Goal: Task Accomplishment & Management: Use online tool/utility

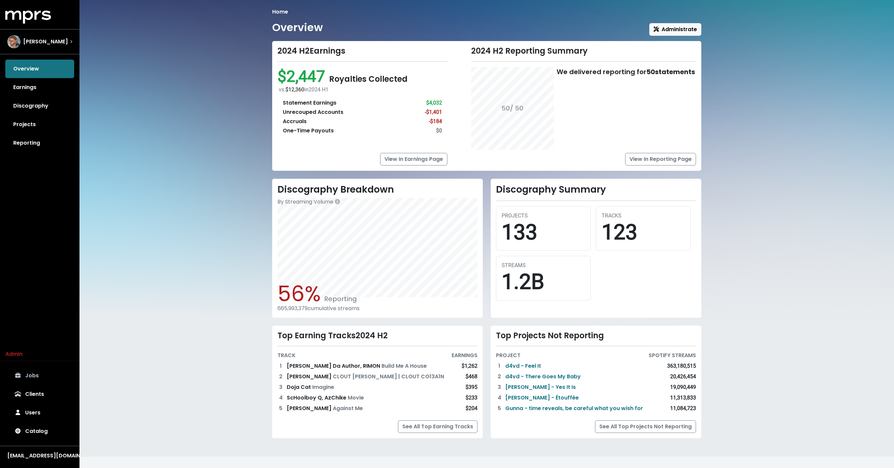
click at [30, 376] on link "Jobs" at bounding box center [39, 376] width 69 height 19
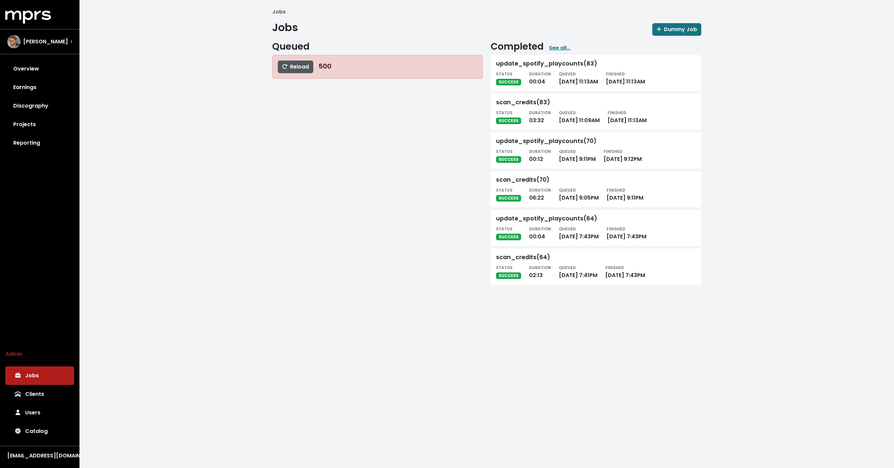
click at [297, 67] on span "Reload" at bounding box center [295, 67] width 27 height 8
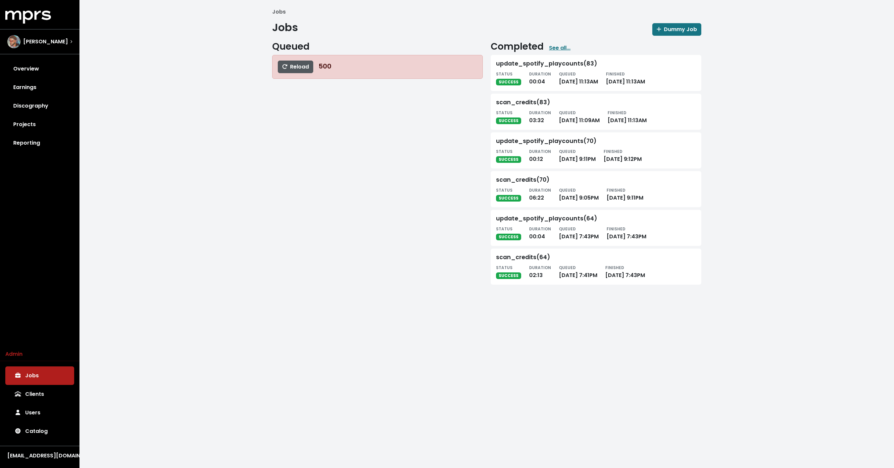
click at [297, 67] on span "Reload" at bounding box center [295, 67] width 27 height 8
click at [223, 67] on div "Jobs Jobs Dummy Job Queued Reload 500 Completed See all... update_spotify_playc…" at bounding box center [486, 149] width 815 height 298
click at [38, 71] on link "Overview" at bounding box center [39, 69] width 69 height 19
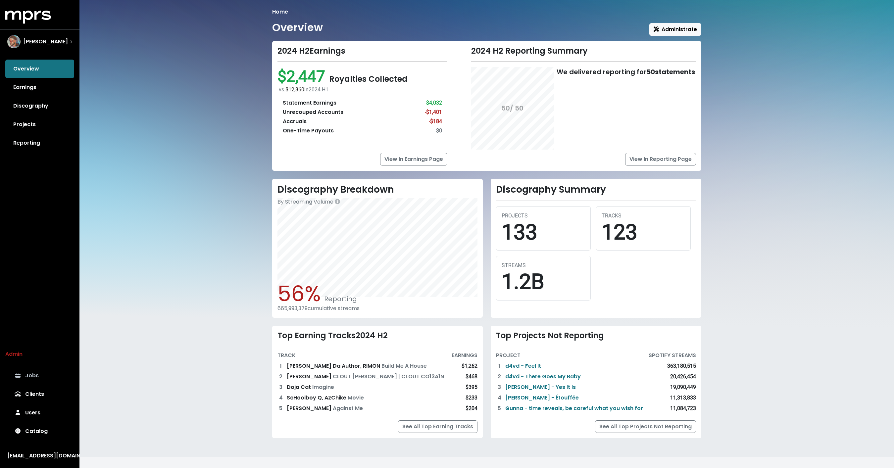
click at [39, 382] on link "Jobs" at bounding box center [39, 376] width 69 height 19
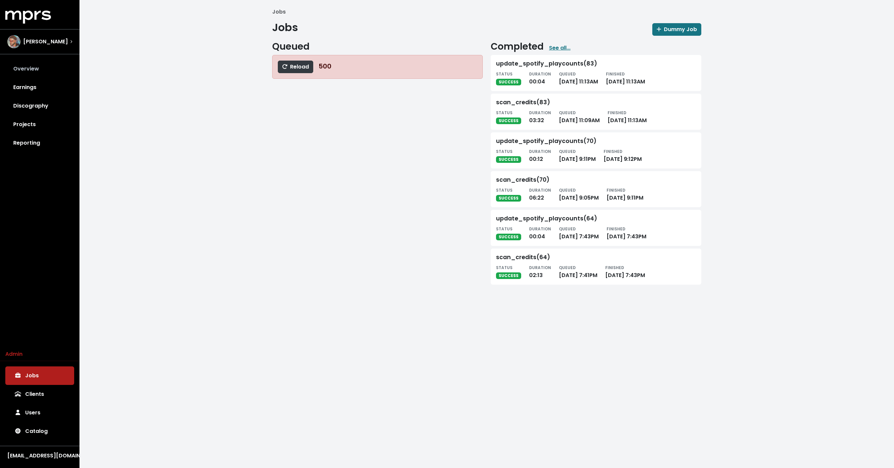
click at [44, 71] on link "Overview" at bounding box center [39, 69] width 69 height 19
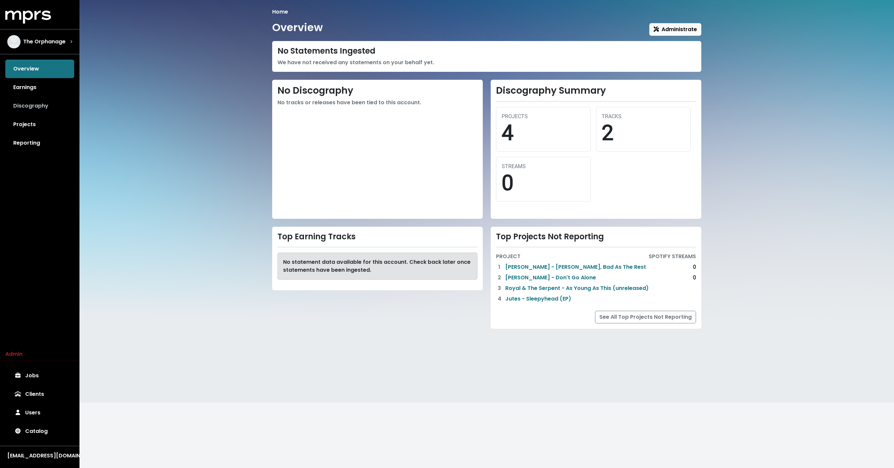
click at [45, 106] on link "Discography" at bounding box center [39, 106] width 69 height 19
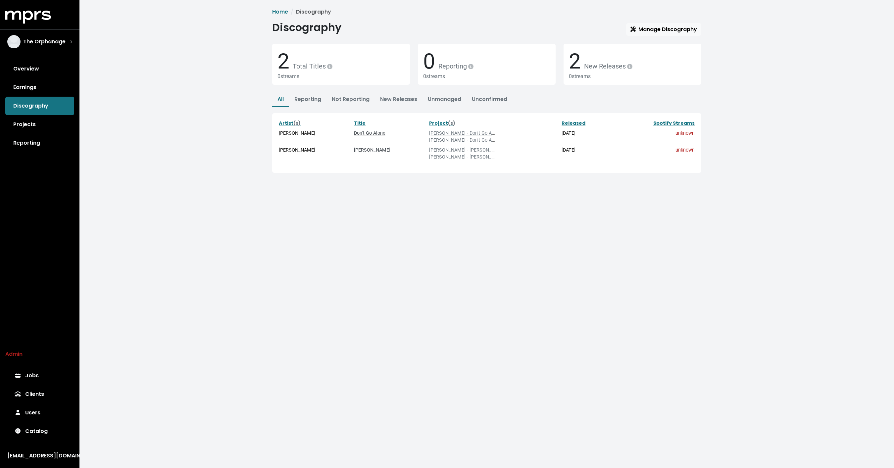
click at [673, 36] on span "Discography Manage Discography 2 Total Titles 0 streams 0 Reporting 0 streams 2…" at bounding box center [486, 97] width 429 height 152
click at [672, 32] on span "Manage Discography" at bounding box center [664, 30] width 67 height 8
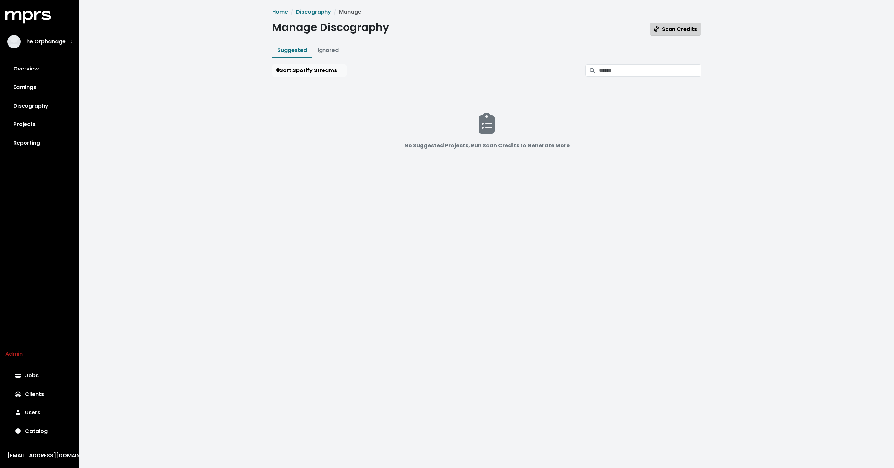
click at [665, 31] on span "Scan Credits" at bounding box center [675, 30] width 43 height 8
click at [40, 124] on link "Projects" at bounding box center [39, 124] width 69 height 19
